Goal: Task Accomplishment & Management: Manage account settings

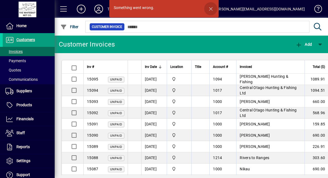
click at [211, 9] on span "button" at bounding box center [210, 8] width 13 height 13
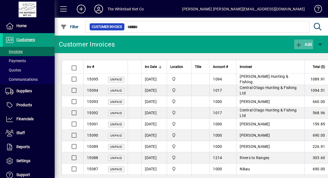
click at [301, 45] on icon "button" at bounding box center [298, 44] width 7 height 5
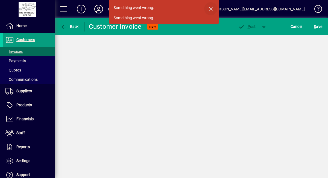
click at [213, 8] on span "button" at bounding box center [210, 8] width 13 height 13
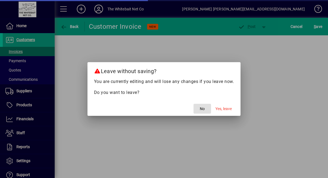
click at [203, 108] on span "No" at bounding box center [202, 109] width 5 height 6
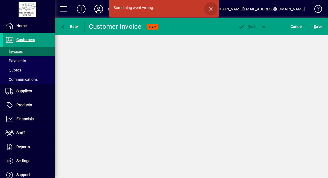
click at [212, 8] on span "button" at bounding box center [210, 8] width 13 height 13
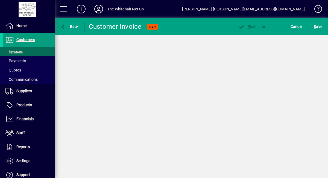
click at [212, 8] on mat-toolbar-row "The Whitebait Net Co [PERSON_NAME] [PERSON_NAME][EMAIL_ADDRESS][DOMAIN_NAME]" at bounding box center [191, 9] width 273 height 18
click at [24, 60] on span "Payments" at bounding box center [15, 60] width 21 height 4
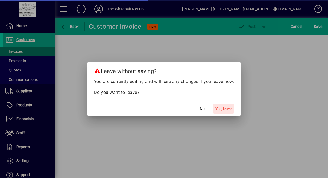
click at [231, 109] on span "Yes, leave" at bounding box center [223, 109] width 16 height 6
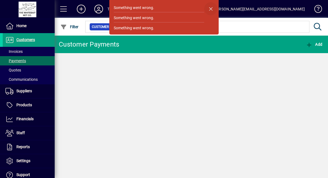
click at [211, 8] on span "button" at bounding box center [210, 8] width 13 height 13
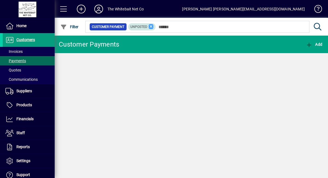
click at [151, 27] on icon at bounding box center [151, 26] width 5 height 5
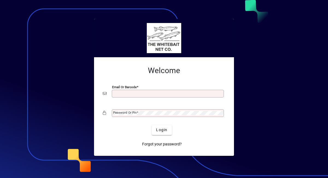
click at [123, 93] on input "Email or Barcode" at bounding box center [168, 93] width 110 height 4
type input "**********"
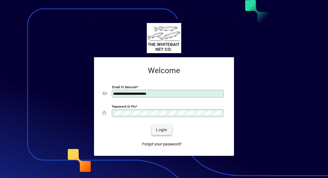
click at [165, 129] on span "Login" at bounding box center [161, 130] width 11 height 6
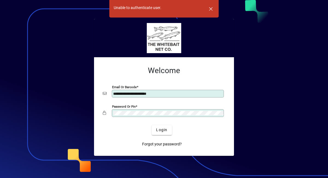
click at [111, 110] on div "Password or Pin" at bounding box center [164, 113] width 122 height 10
drag, startPoint x: 136, startPoint y: 109, endPoint x: 110, endPoint y: 112, distance: 25.6
click at [110, 112] on div "Password or Pin" at bounding box center [164, 113] width 122 height 10
click at [166, 132] on span "Login" at bounding box center [161, 130] width 11 height 6
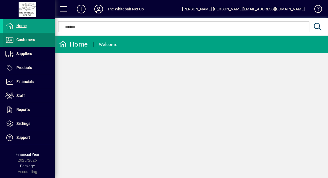
click at [29, 38] on span "Customers" at bounding box center [25, 39] width 19 height 4
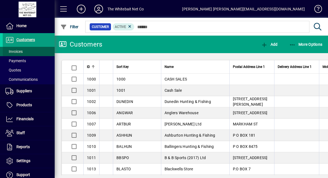
click at [24, 50] on span at bounding box center [29, 51] width 52 height 13
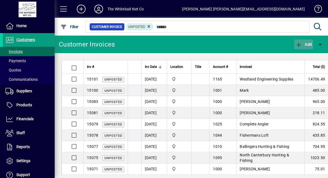
click at [298, 42] on icon "button" at bounding box center [298, 44] width 7 height 5
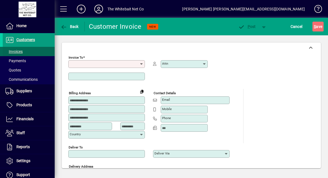
click at [21, 51] on span "Invoices" at bounding box center [13, 51] width 17 height 4
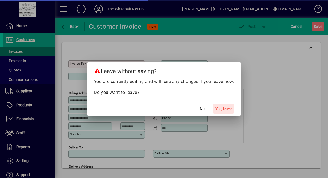
click at [224, 110] on span "Yes, leave" at bounding box center [223, 109] width 16 height 6
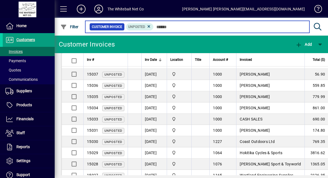
scroll to position [173, 0]
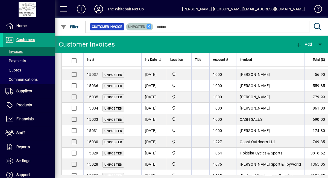
click at [149, 28] on icon at bounding box center [149, 26] width 5 height 5
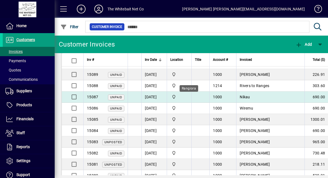
click at [188, 99] on span "Rangiora" at bounding box center [179, 97] width 18 height 6
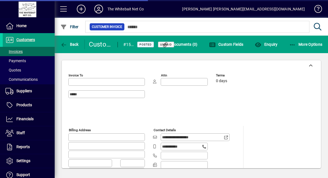
type input "********"
type input "**********"
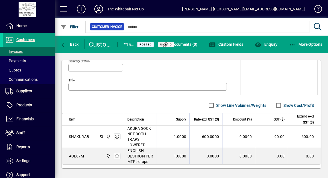
scroll to position [297, 0]
